Goal: Find specific page/section: Find specific page/section

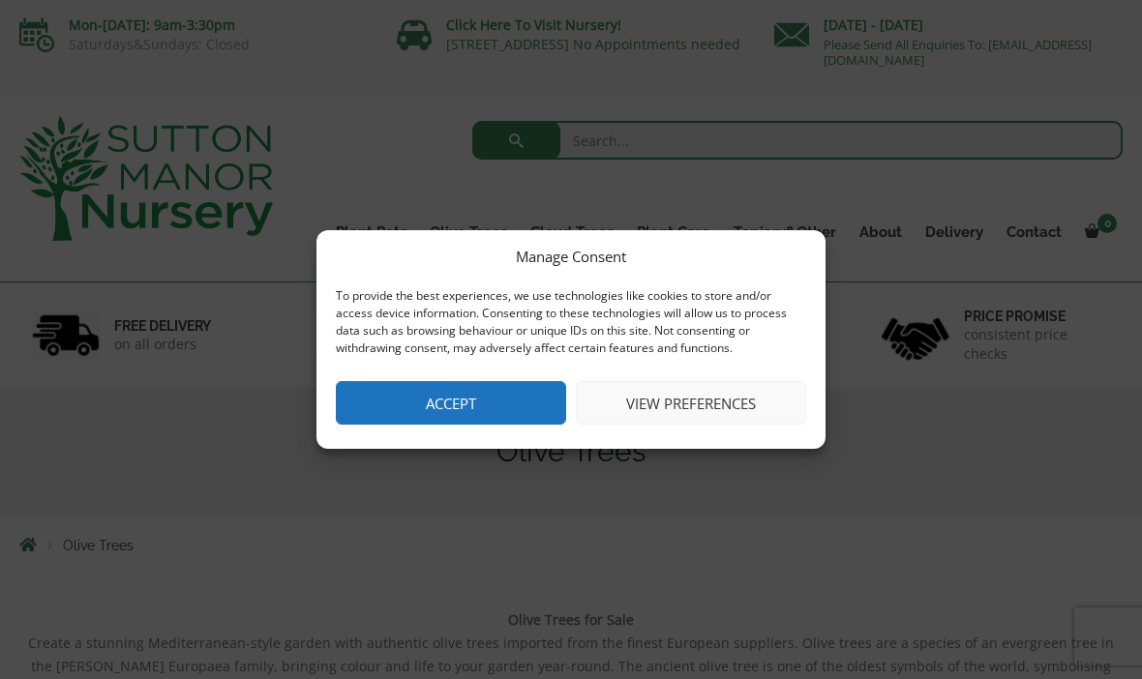
click at [514, 415] on button "Accept" at bounding box center [451, 403] width 230 height 44
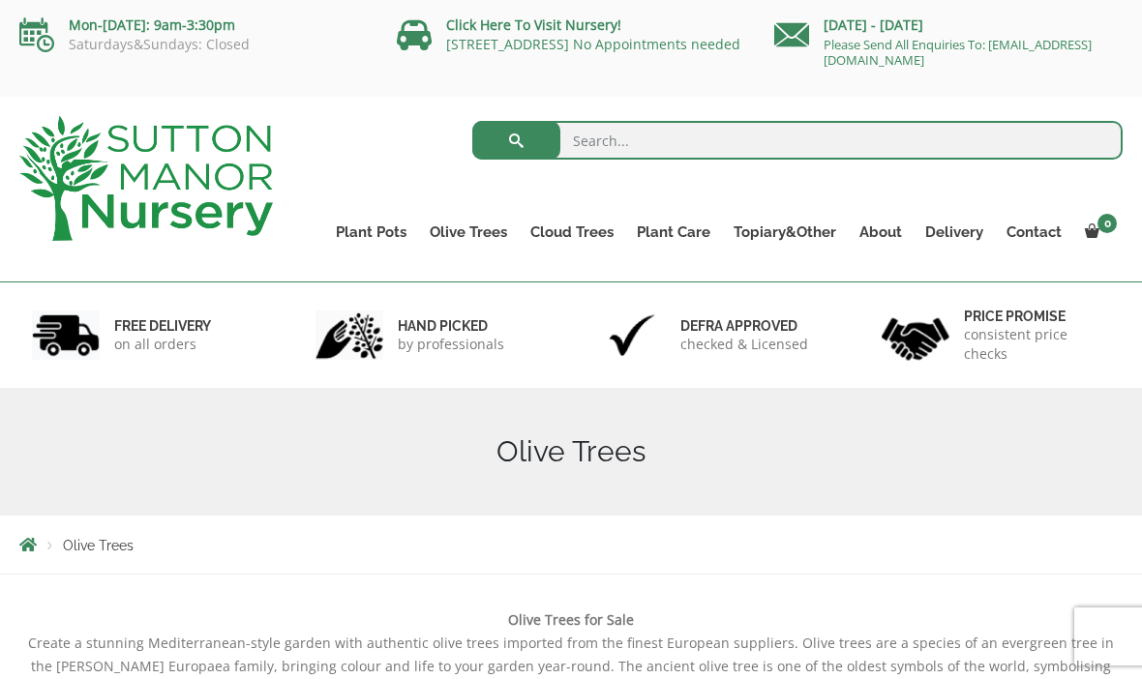
click at [611, 144] on input "search" at bounding box center [797, 140] width 651 height 39
type input "Olive"
click at [516, 140] on button "submit" at bounding box center [516, 140] width 88 height 39
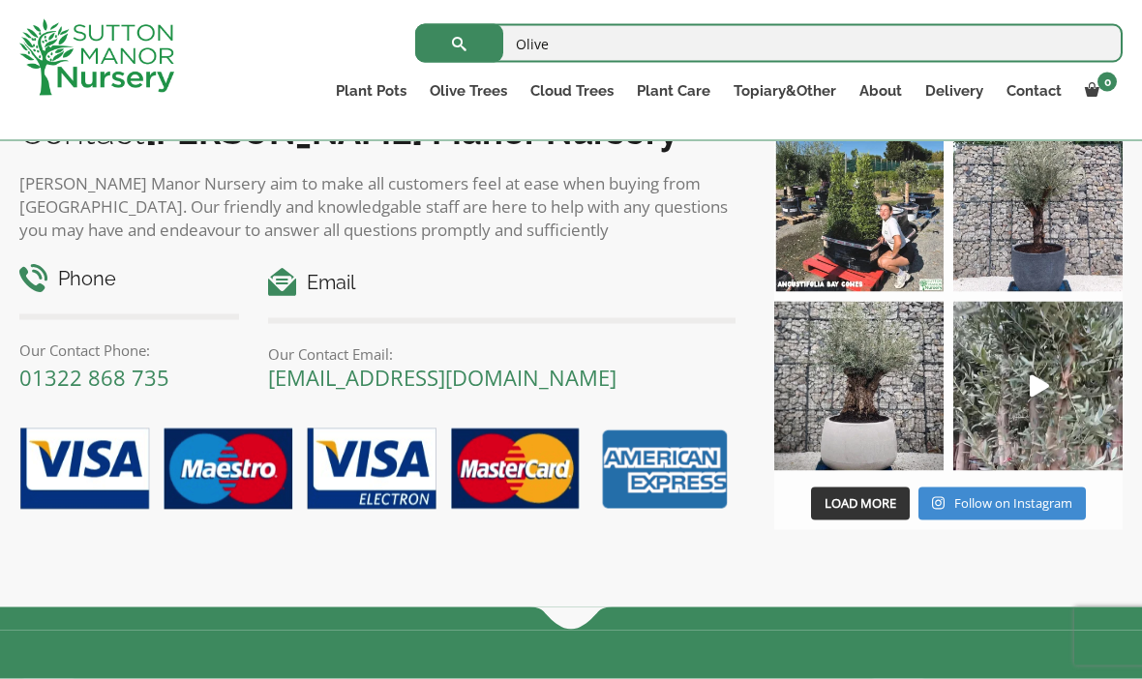
scroll to position [8496, 0]
click at [1049, 291] on img at bounding box center [1037, 206] width 169 height 169
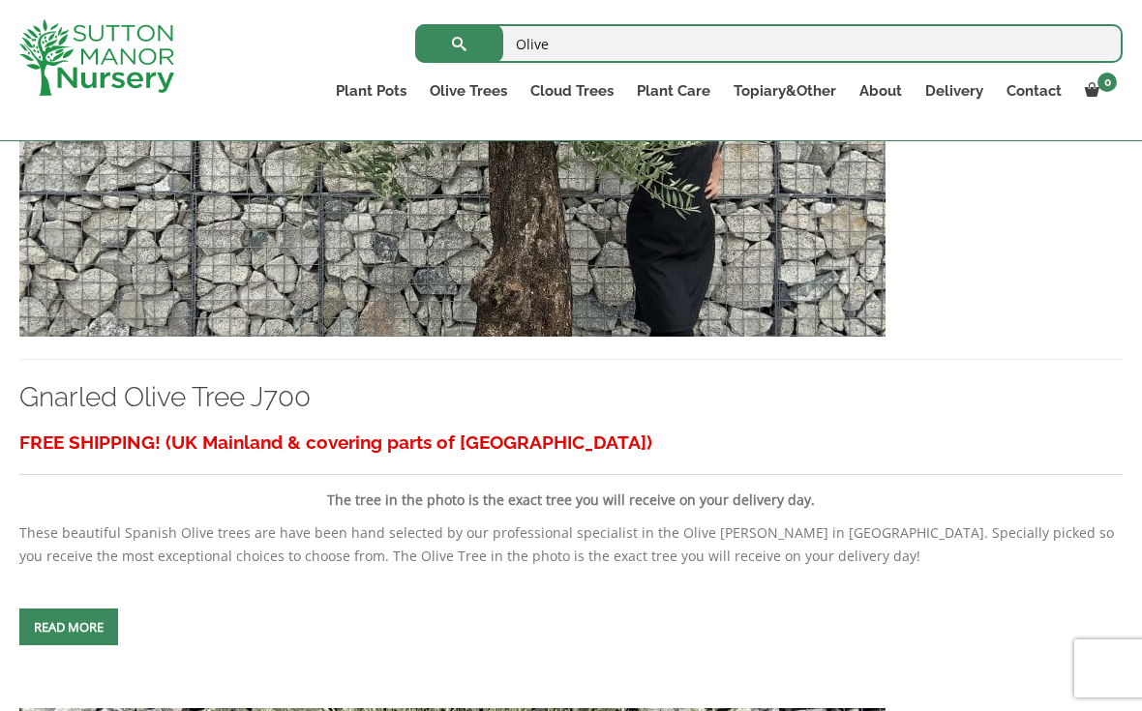
scroll to position [6147, 0]
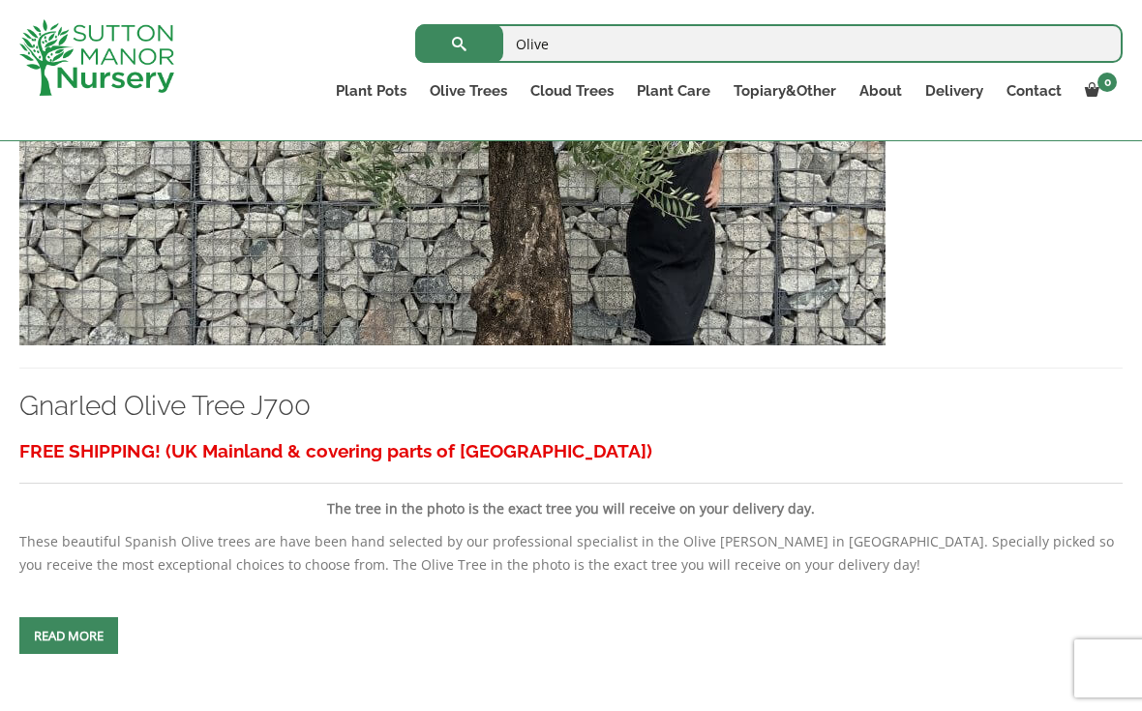
click at [589, 33] on input "Olive" at bounding box center [768, 43] width 707 height 39
click at [472, 91] on link "Olive Trees" at bounding box center [468, 90] width 101 height 27
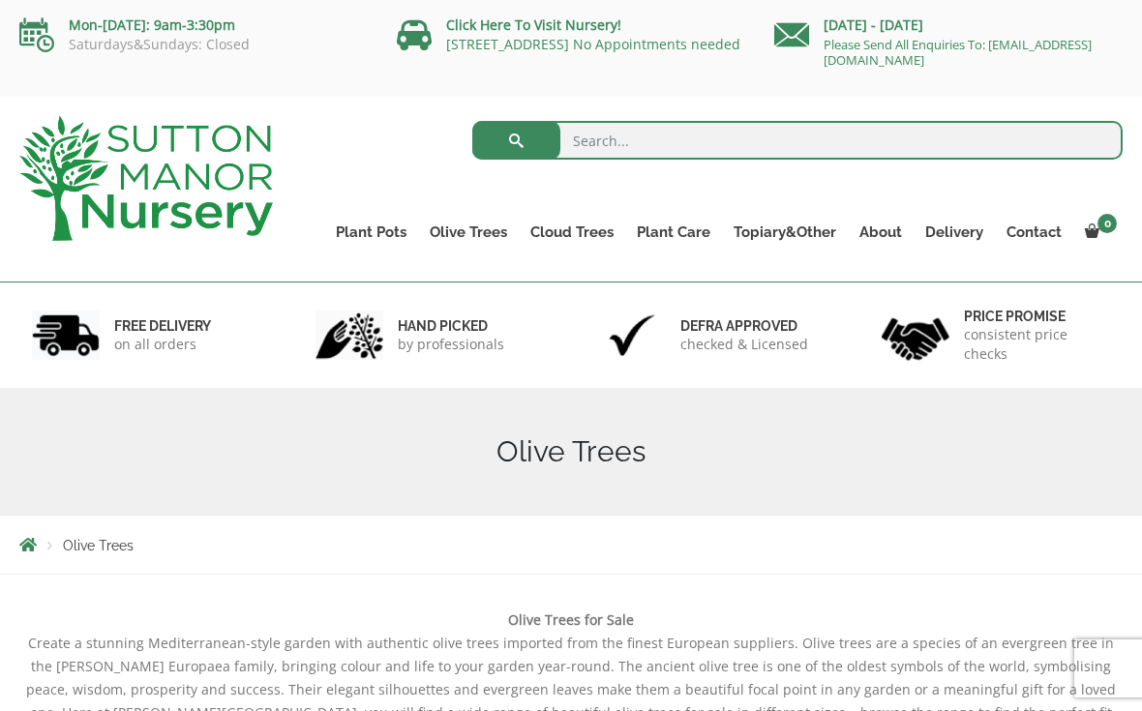
click at [0, 0] on link "Plateau Olive Trees (Mesa Range)" at bounding box center [0, 0] width 0 height 0
